Goal: Task Accomplishment & Management: Use online tool/utility

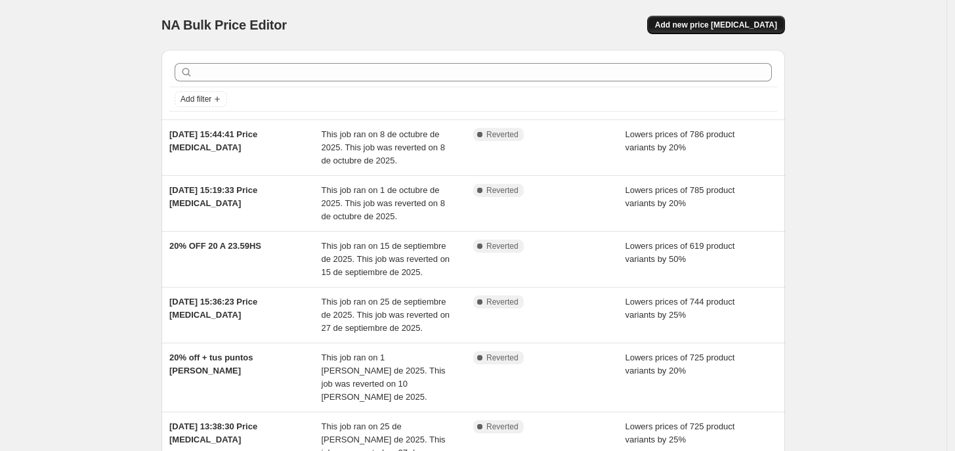
click at [717, 29] on span "Add new price [MEDICAL_DATA]" at bounding box center [716, 25] width 122 height 11
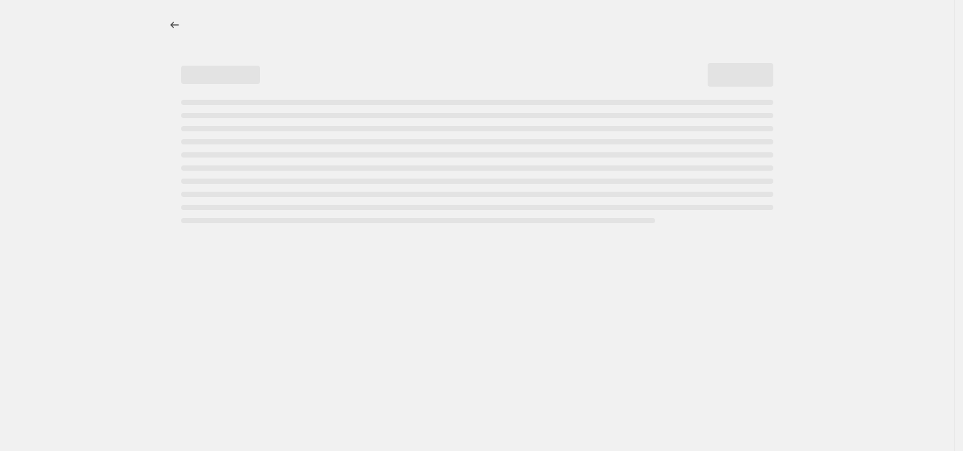
select select "percentage"
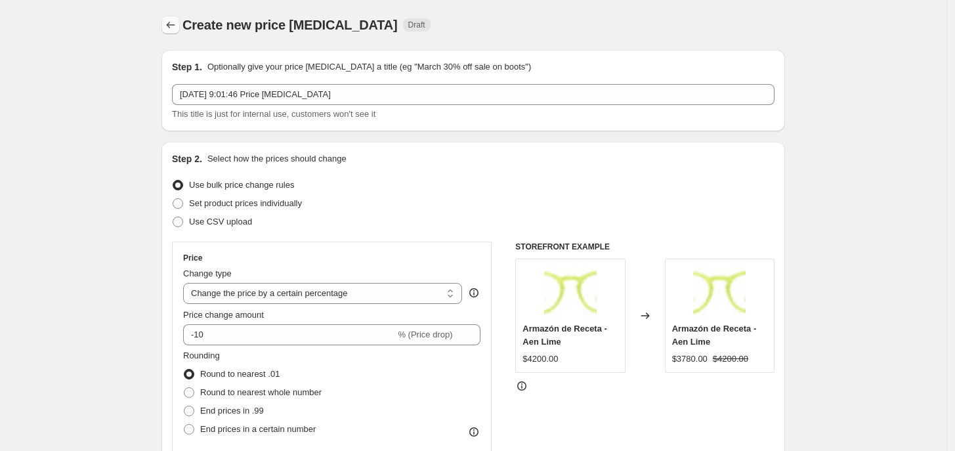
click at [173, 22] on icon "Price change jobs" at bounding box center [170, 24] width 13 height 13
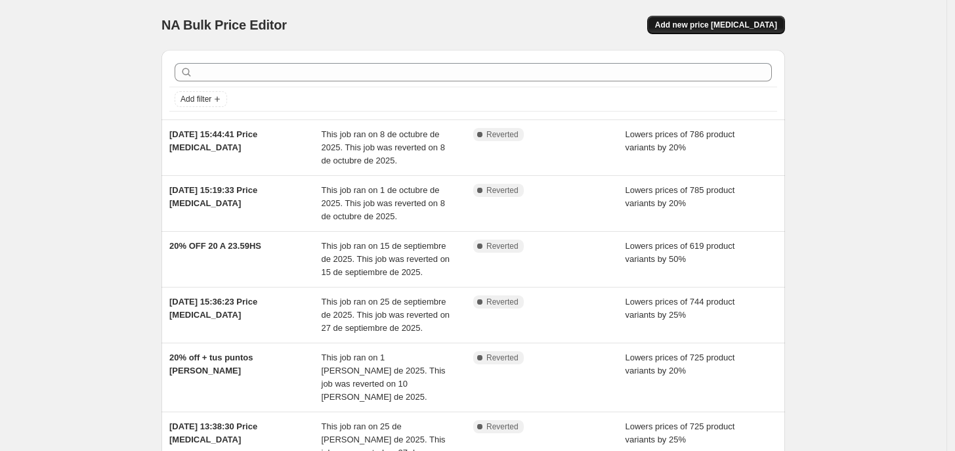
click at [723, 28] on span "Add new price [MEDICAL_DATA]" at bounding box center [716, 25] width 122 height 11
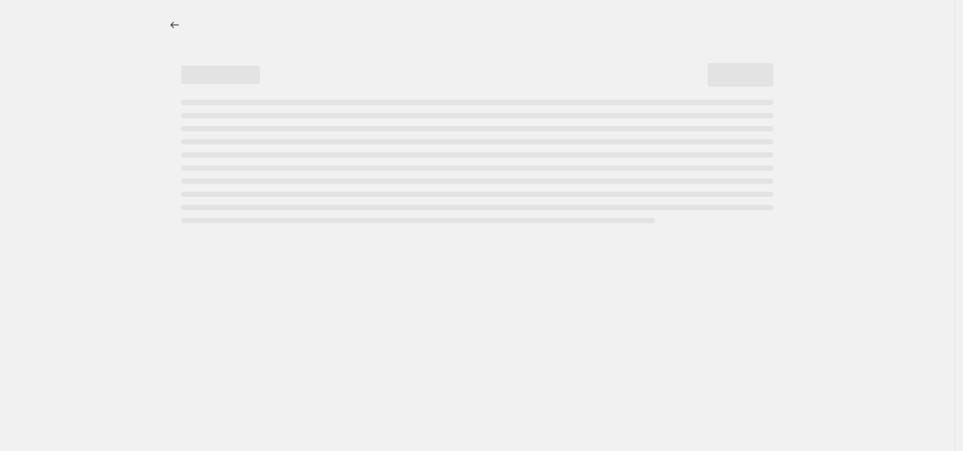
select select "percentage"
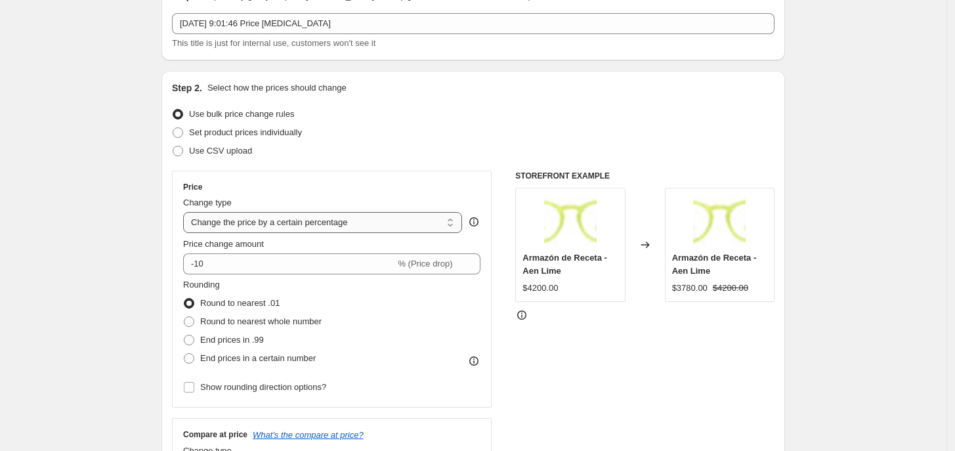
scroll to position [164, 0]
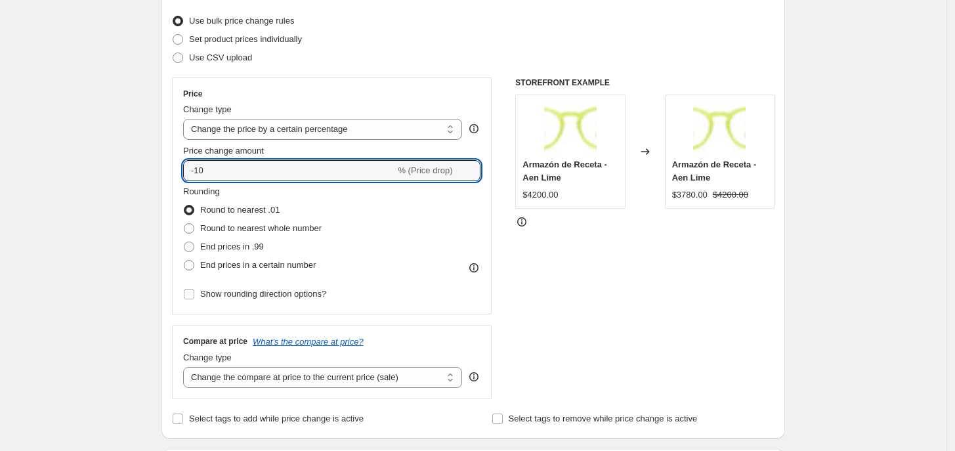
drag, startPoint x: 161, startPoint y: 156, endPoint x: 115, endPoint y: 148, distance: 46.7
type input "20"
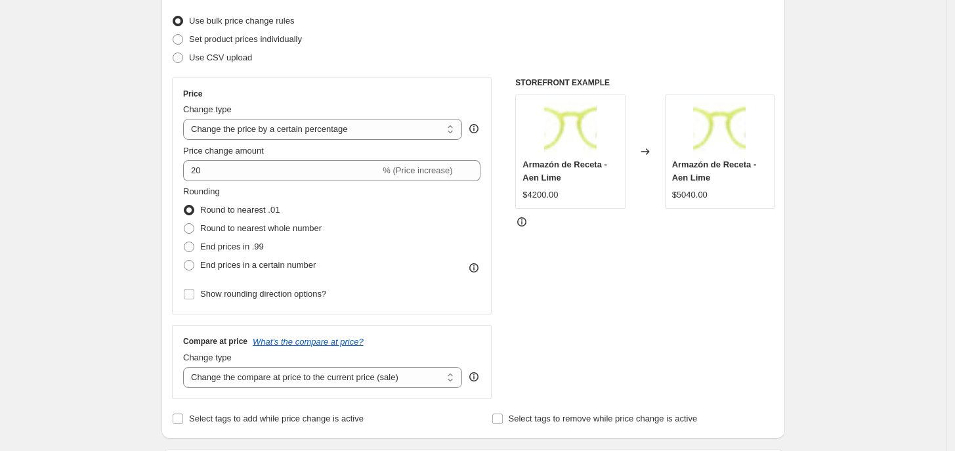
click at [724, 285] on div "STOREFRONT EXAMPLE Armazón de Receta - Aen Lime $4200.00 Changed to Armazón de …" at bounding box center [644, 238] width 259 height 322
click at [280, 229] on span "Round to nearest whole number" at bounding box center [260, 228] width 121 height 10
click at [185, 224] on input "Round to nearest whole number" at bounding box center [184, 223] width 1 height 1
radio input "true"
click at [409, 133] on select "Change the price to a certain amount Change the price by a certain amount Chang…" at bounding box center [322, 129] width 279 height 21
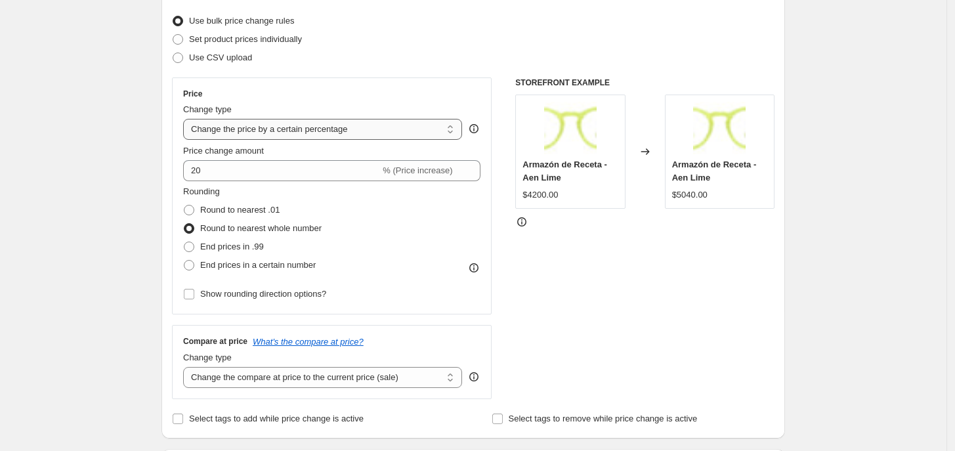
click at [409, 133] on select "Change the price to a certain amount Change the price by a certain amount Chang…" at bounding box center [322, 129] width 279 height 21
click at [615, 309] on div "STOREFRONT EXAMPLE Armazón de Receta - Aen Lime $4200.00 Changed to Armazón de …" at bounding box center [644, 238] width 259 height 322
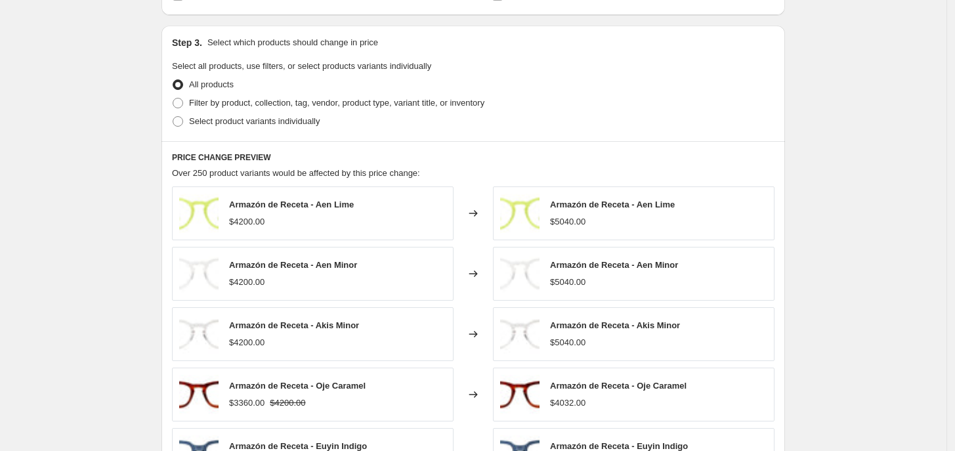
scroll to position [575, 0]
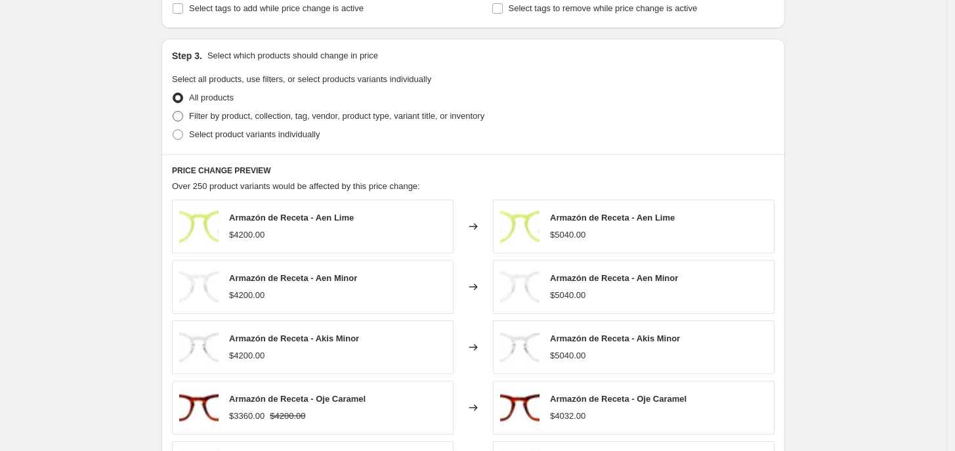
click at [336, 118] on span "Filter by product, collection, tag, vendor, product type, variant title, or inv…" at bounding box center [336, 116] width 295 height 10
click at [173, 112] on input "Filter by product, collection, tag, vendor, product type, variant title, or inv…" at bounding box center [173, 111] width 1 height 1
radio input "true"
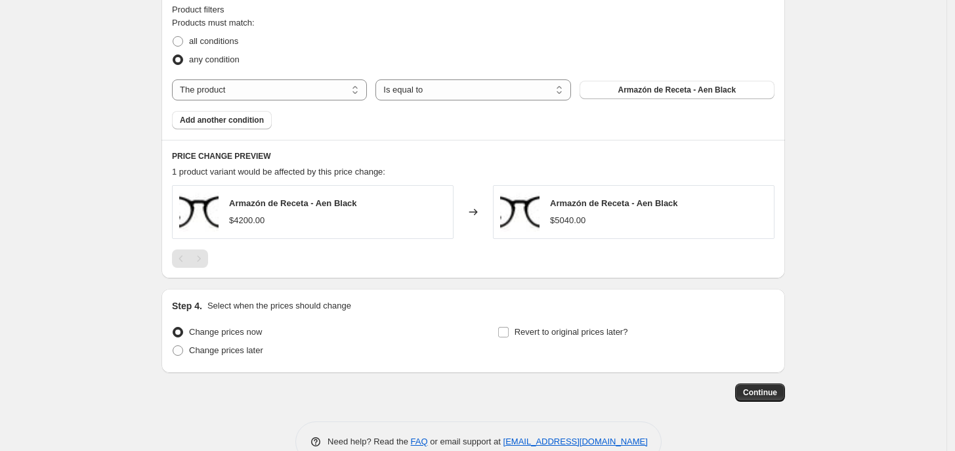
scroll to position [739, 0]
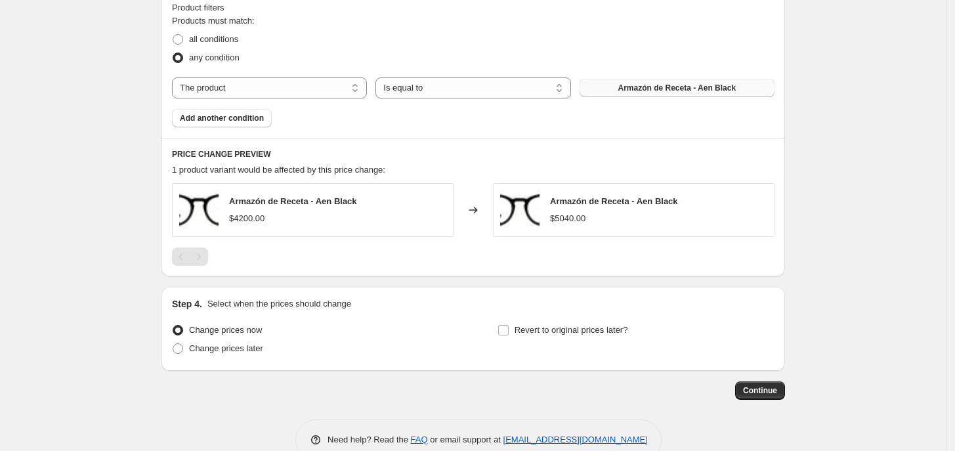
click at [609, 95] on button "Armazón de Receta - Aen Black" at bounding box center [677, 88] width 195 height 18
click at [644, 91] on span "Armazón de Receta - Aen Black" at bounding box center [677, 88] width 118 height 11
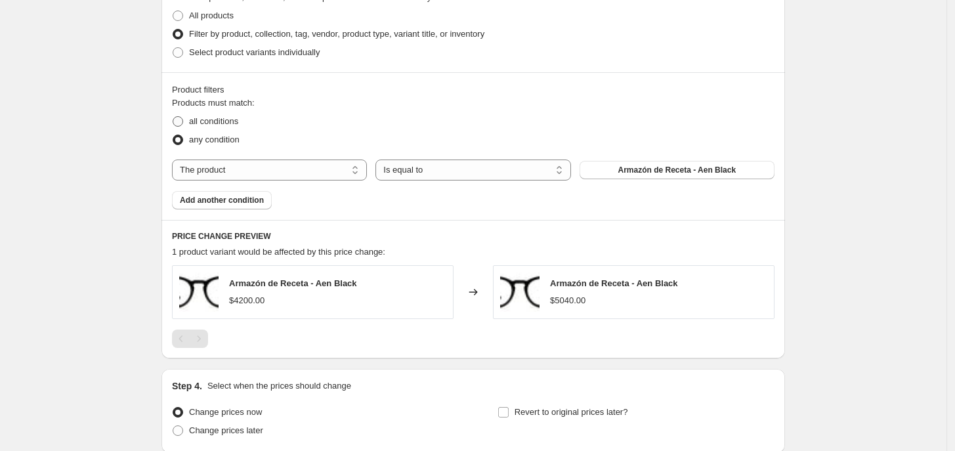
click at [223, 123] on span "all conditions" at bounding box center [213, 121] width 49 height 10
click at [173, 117] on input "all conditions" at bounding box center [173, 116] width 1 height 1
radio input "true"
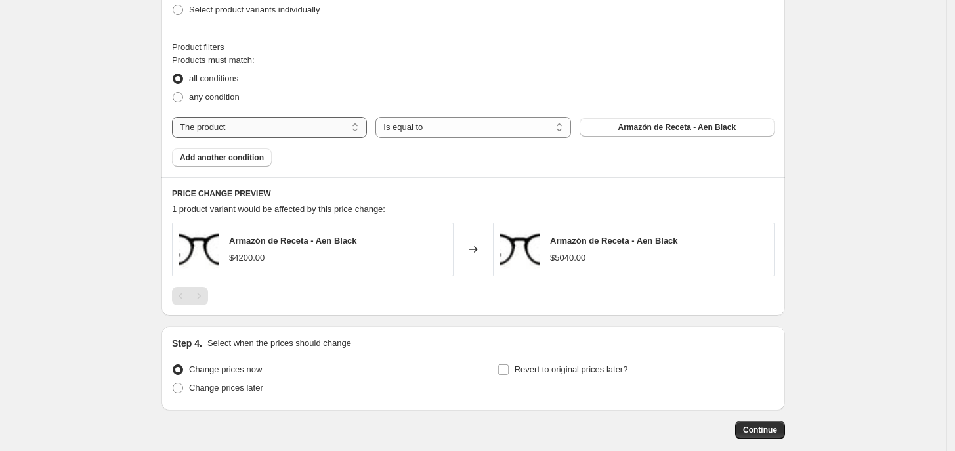
scroll to position [605, 0]
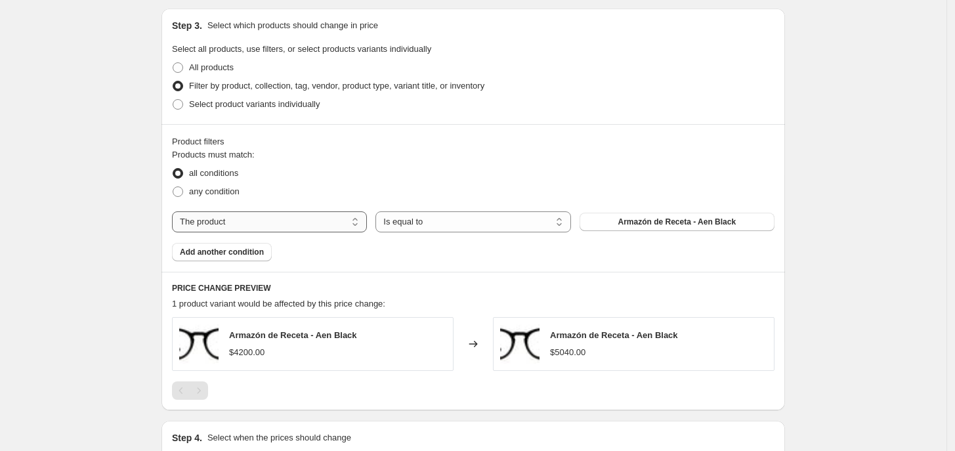
click at [271, 227] on select "The product The product's collection The product's tag The product's vendor The…" at bounding box center [269, 221] width 195 height 21
select select "product_type"
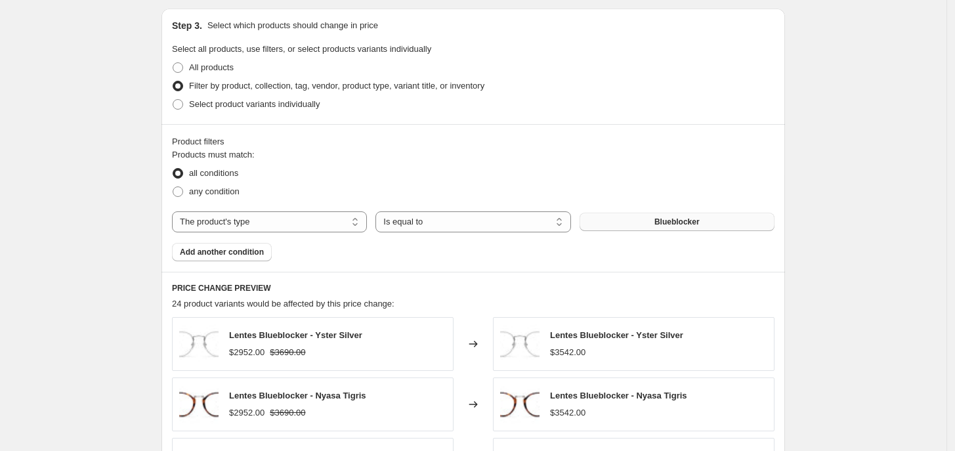
click at [635, 225] on button "Blueblocker" at bounding box center [677, 222] width 195 height 18
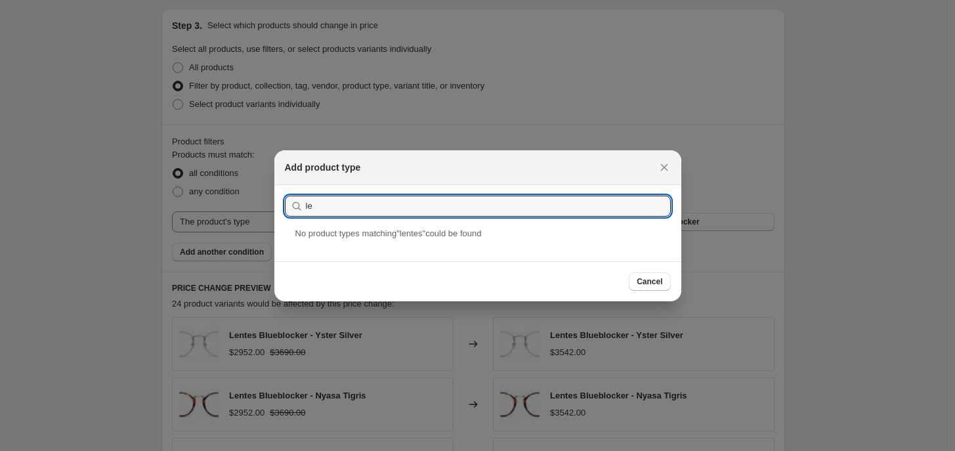
type input "l"
type input "gafas de sol"
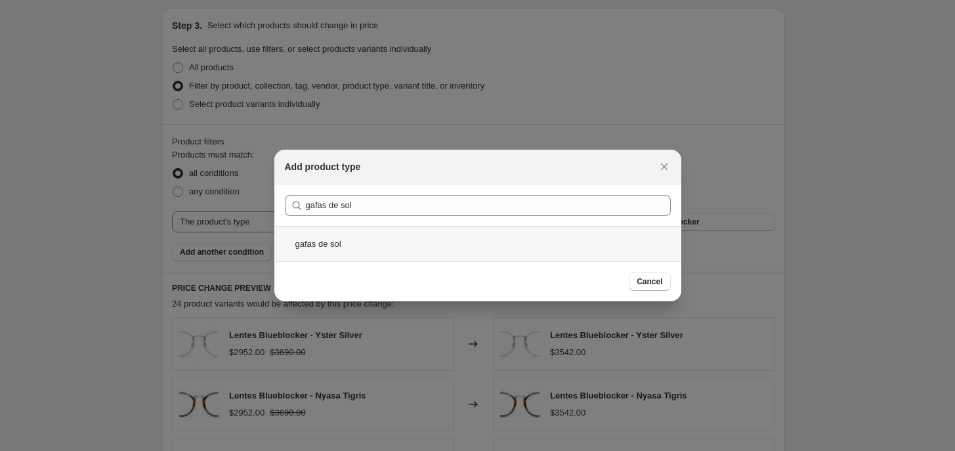
click at [333, 246] on div "gafas de sol" at bounding box center [477, 244] width 407 height 35
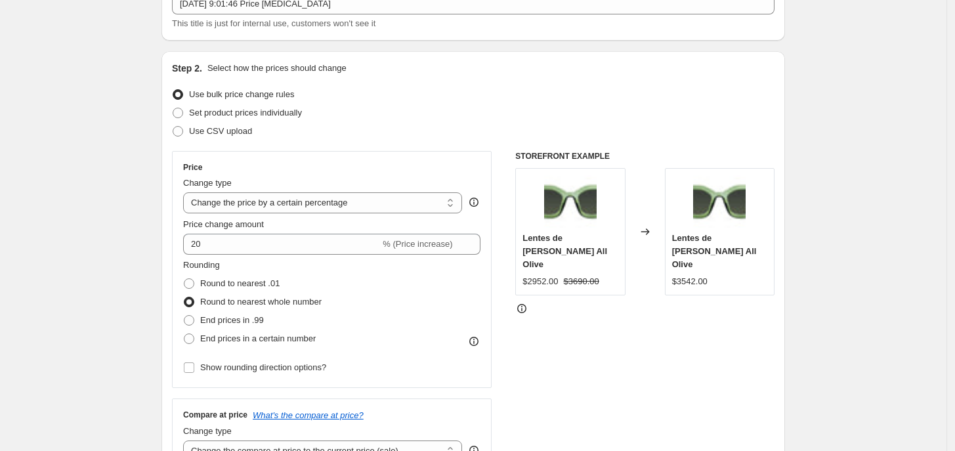
scroll to position [0, 0]
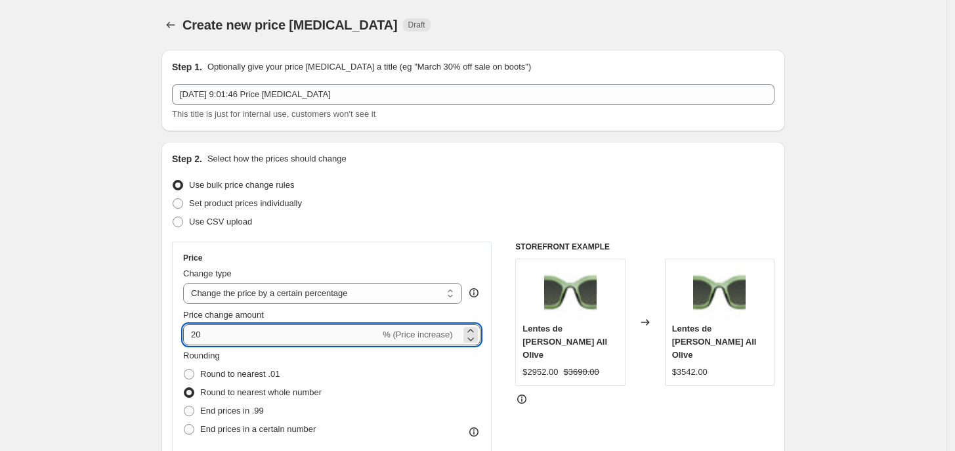
click at [222, 324] on input "20" at bounding box center [281, 334] width 197 height 21
type input "25"
